Goal: Navigation & Orientation: Find specific page/section

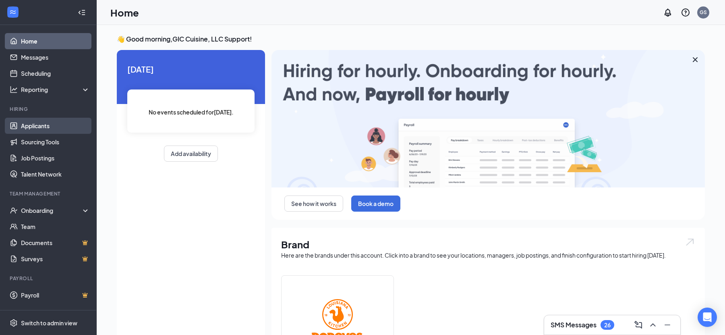
click at [59, 120] on link "Applicants" at bounding box center [55, 126] width 69 height 16
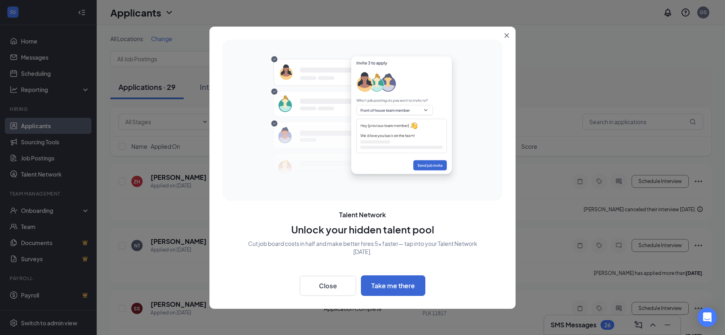
click at [506, 34] on icon "Close" at bounding box center [506, 35] width 5 height 5
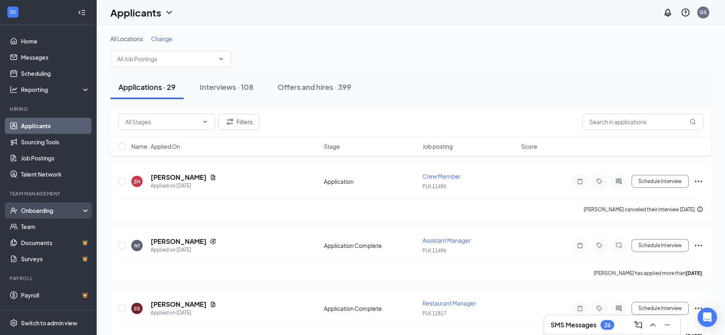
click at [54, 208] on div "Onboarding" at bounding box center [52, 210] width 62 height 8
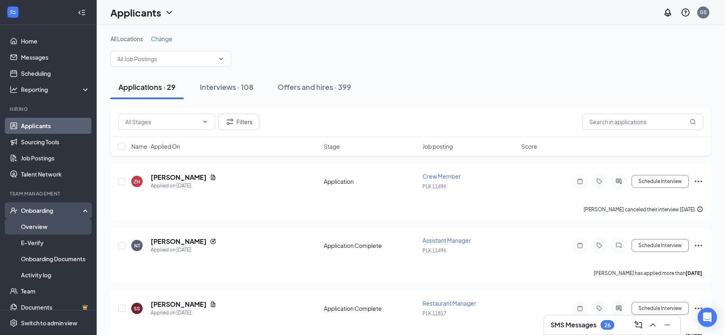
click at [45, 224] on link "Overview" at bounding box center [55, 226] width 69 height 16
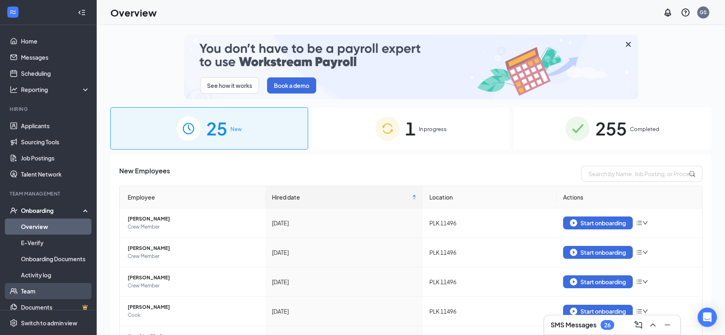
click at [36, 293] on link "Team" at bounding box center [55, 291] width 69 height 16
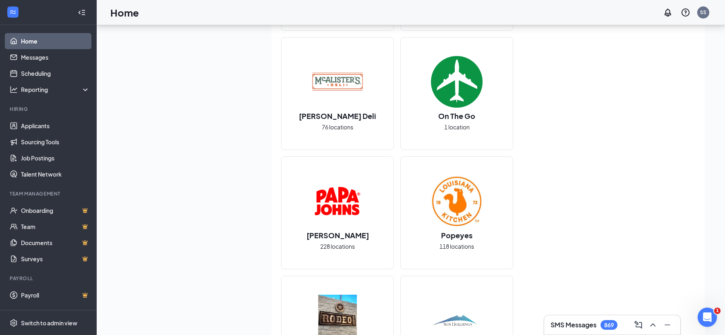
scroll to position [655, 0]
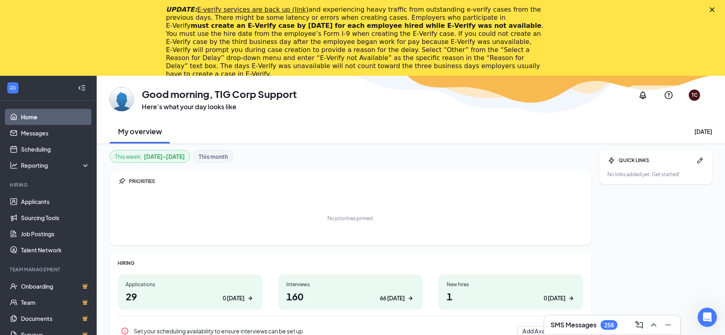
click at [711, 9] on polygon "Close" at bounding box center [711, 9] width 5 height 5
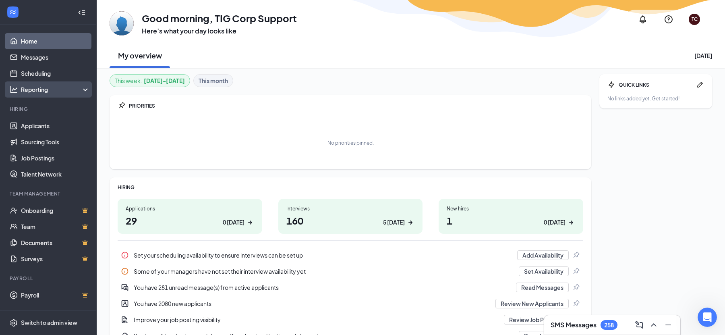
click at [49, 95] on div "Reporting" at bounding box center [48, 89] width 97 height 16
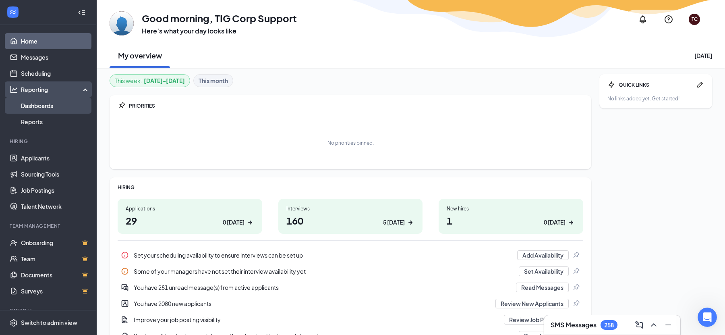
click at [49, 110] on link "Dashboards" at bounding box center [55, 105] width 69 height 16
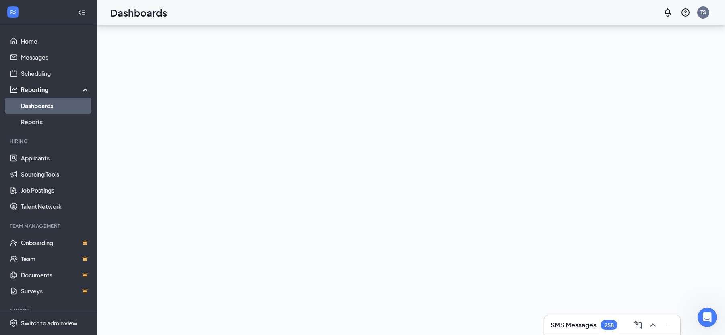
scroll to position [68, 0]
click at [104, 120] on div "HIRING" at bounding box center [411, 151] width 628 height 388
